Goal: Complete application form

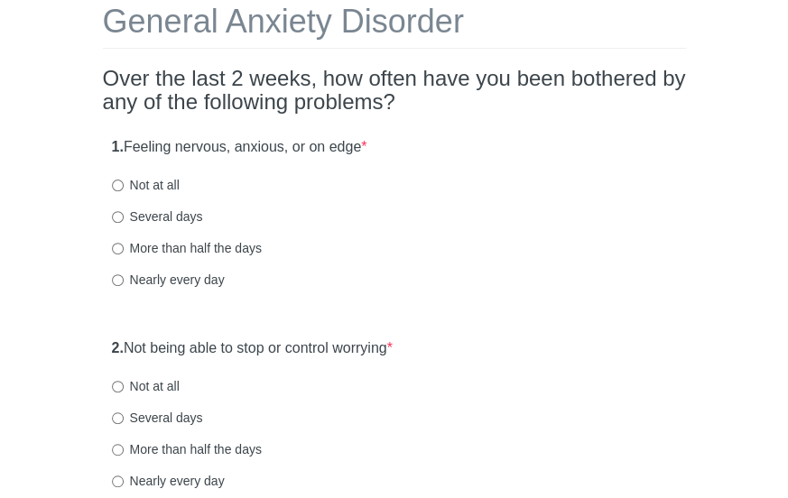
click at [787, 62] on html "General Anxiety Disorder Over the last 2 weeks, how often have you been bothere…" at bounding box center [394, 139] width 788 height 498
click at [198, 208] on label "Several days" at bounding box center [157, 217] width 91 height 18
click at [124, 211] on input "Several days" at bounding box center [118, 217] width 12 height 12
radio input "true"
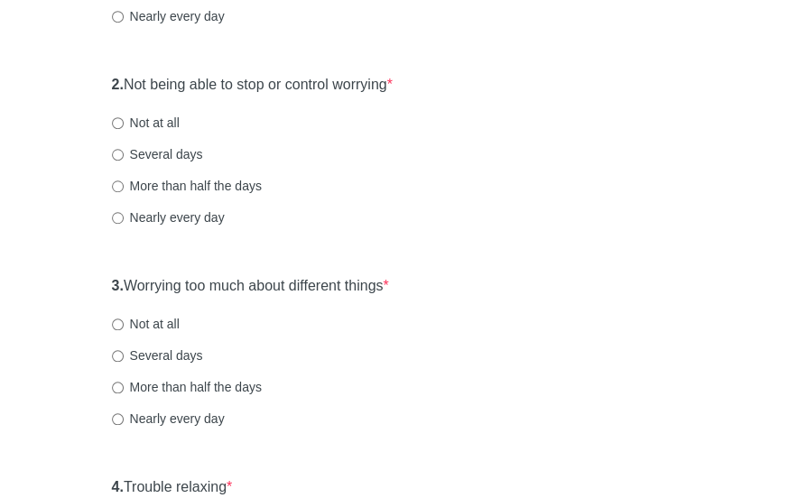
scroll to position [383, 0]
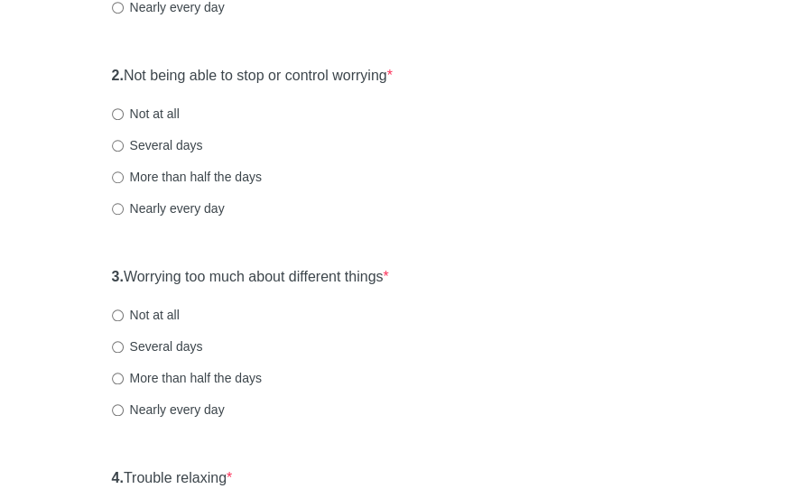
click at [162, 111] on label "Not at all" at bounding box center [146, 114] width 68 height 18
click at [124, 111] on input "Not at all" at bounding box center [118, 114] width 12 height 12
radio input "true"
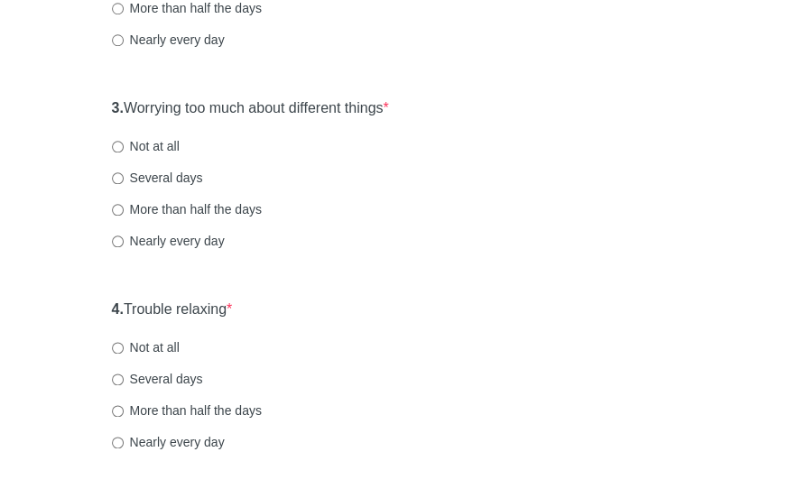
scroll to position [559, 0]
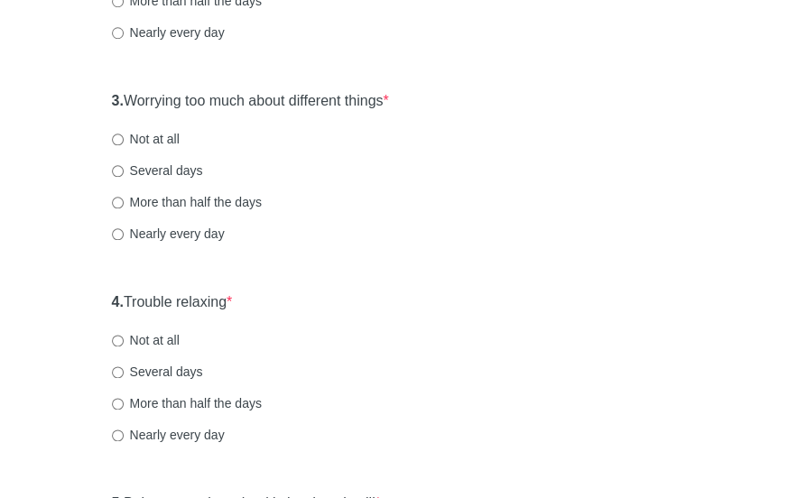
click at [161, 133] on label "Not at all" at bounding box center [146, 139] width 68 height 18
click at [124, 134] on input "Not at all" at bounding box center [118, 140] width 12 height 12
radio input "true"
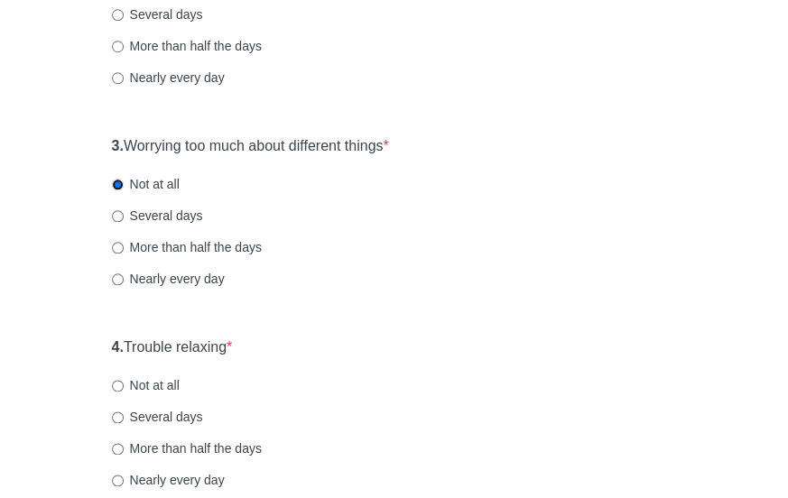
scroll to position [511, 0]
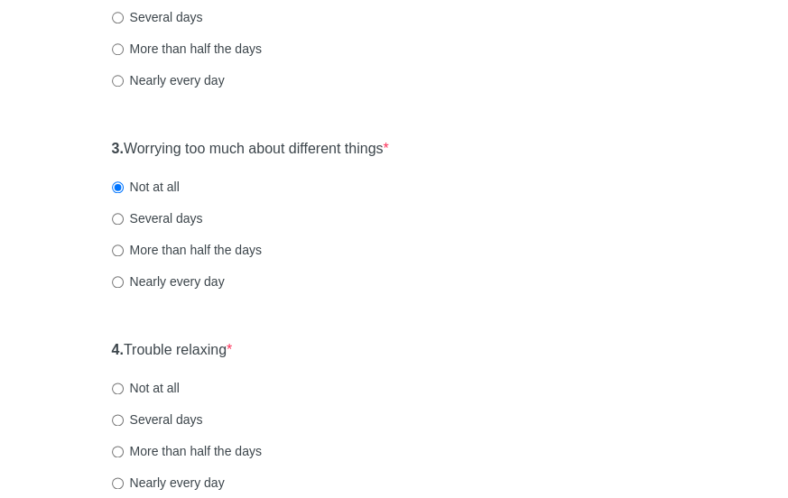
click at [192, 216] on label "Several days" at bounding box center [157, 218] width 91 height 18
click at [124, 216] on input "Several days" at bounding box center [118, 219] width 12 height 12
radio input "true"
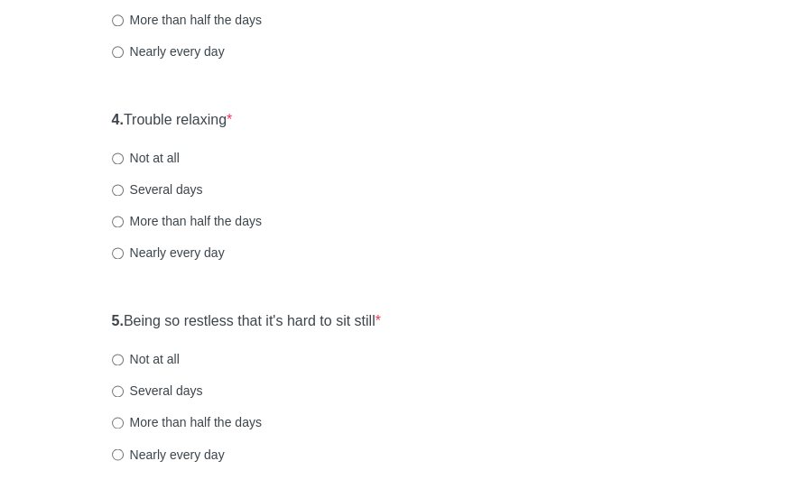
scroll to position [762, 0]
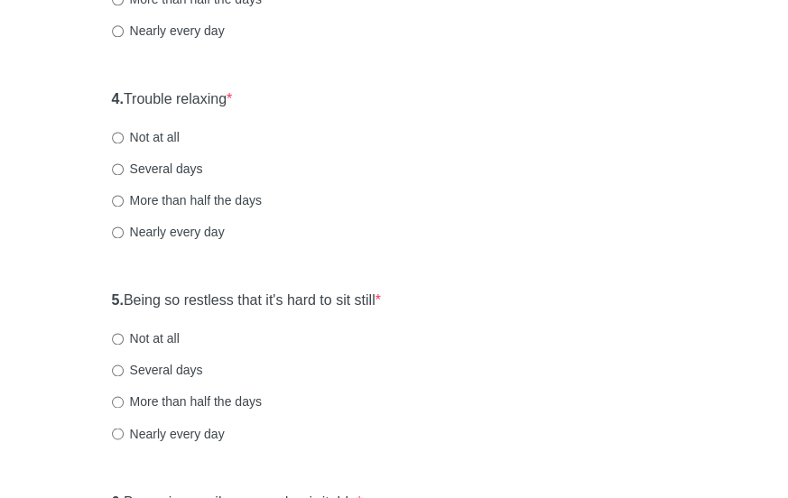
click at [190, 165] on label "Several days" at bounding box center [157, 169] width 91 height 18
click at [124, 165] on input "Several days" at bounding box center [118, 169] width 12 height 12
radio input "true"
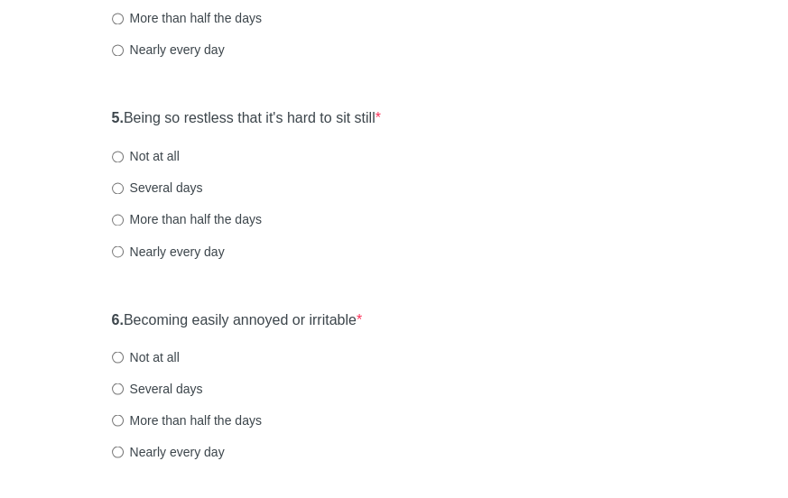
scroll to position [958, 0]
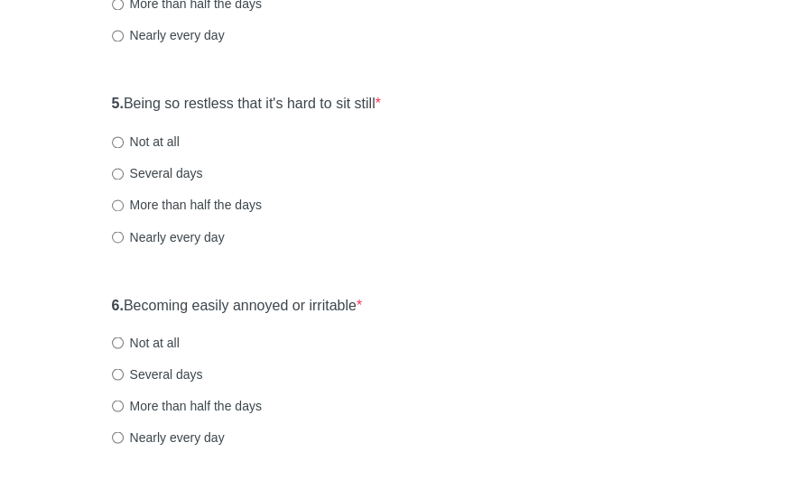
click at [161, 145] on label "Not at all" at bounding box center [146, 142] width 68 height 18
click at [124, 145] on input "Not at all" at bounding box center [118, 142] width 12 height 12
radio input "true"
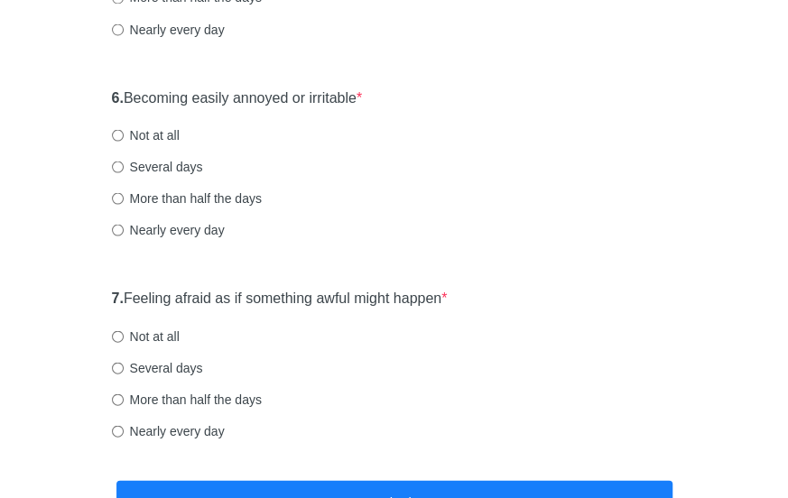
scroll to position [1175, 0]
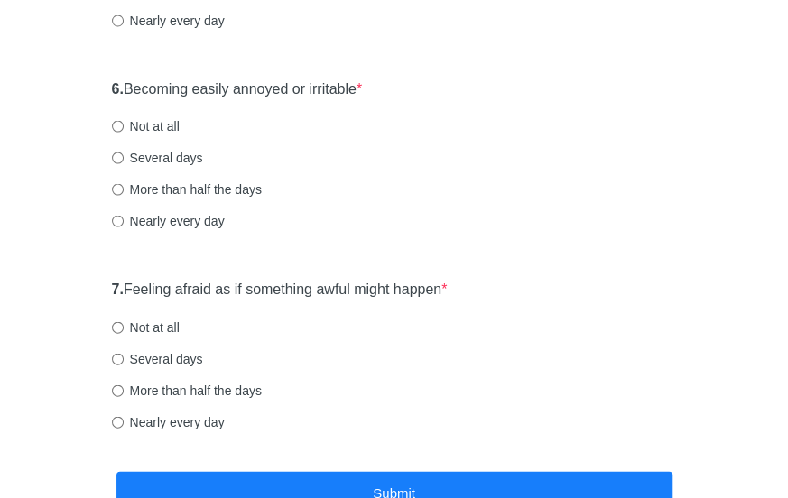
click at [162, 126] on label "Not at all" at bounding box center [146, 125] width 68 height 18
click at [124, 126] on input "Not at all" at bounding box center [118, 126] width 12 height 12
radio input "true"
click at [152, 328] on label "Not at all" at bounding box center [146, 327] width 68 height 18
click at [124, 328] on input "Not at all" at bounding box center [118, 327] width 12 height 12
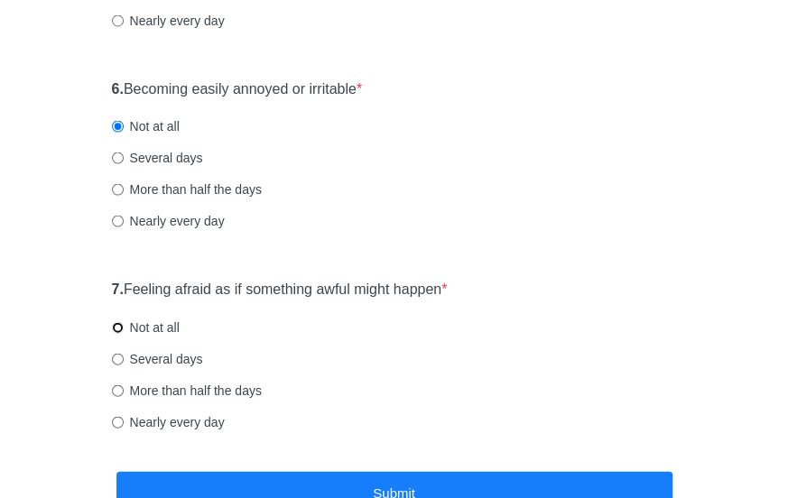
radio input "true"
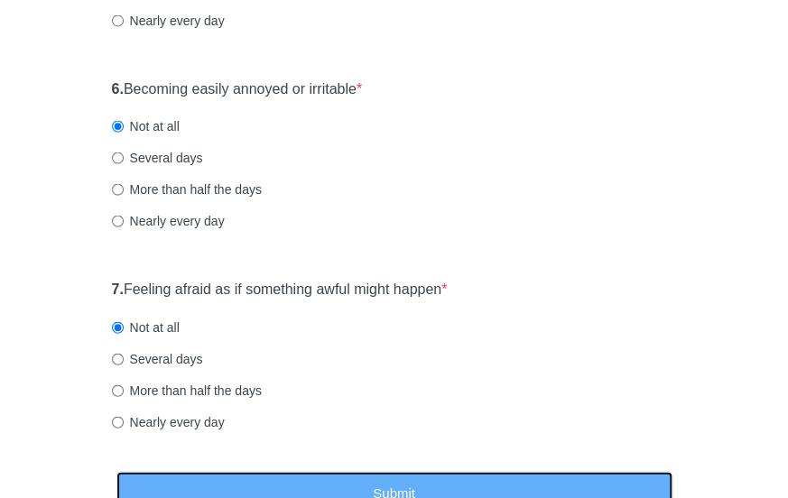
click at [234, 479] on button "Submit" at bounding box center [394, 492] width 556 height 42
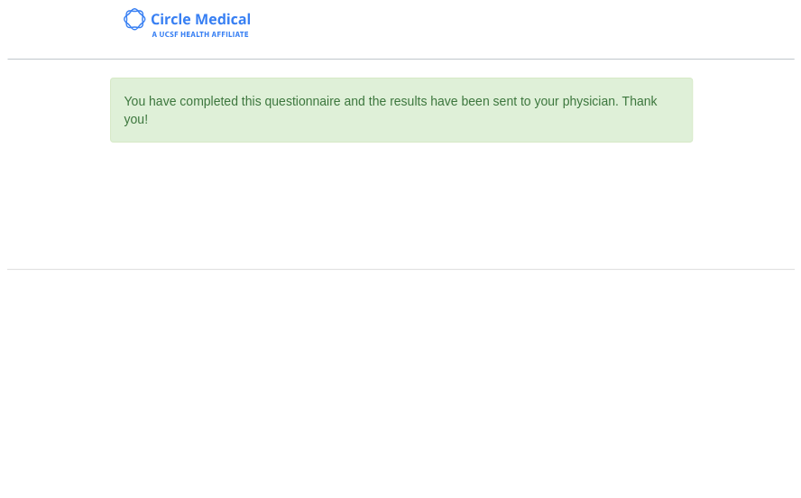
scroll to position [0, 0]
